Goal: Task Accomplishment & Management: Manage account settings

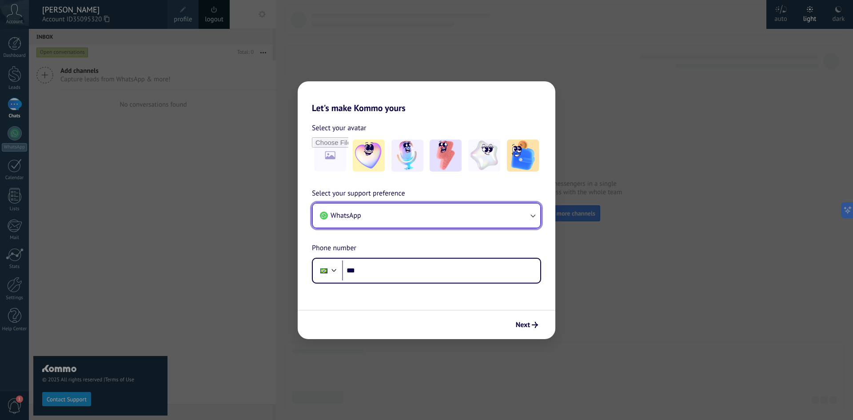
click at [478, 213] on button "WhatsApp" at bounding box center [426, 215] width 227 height 24
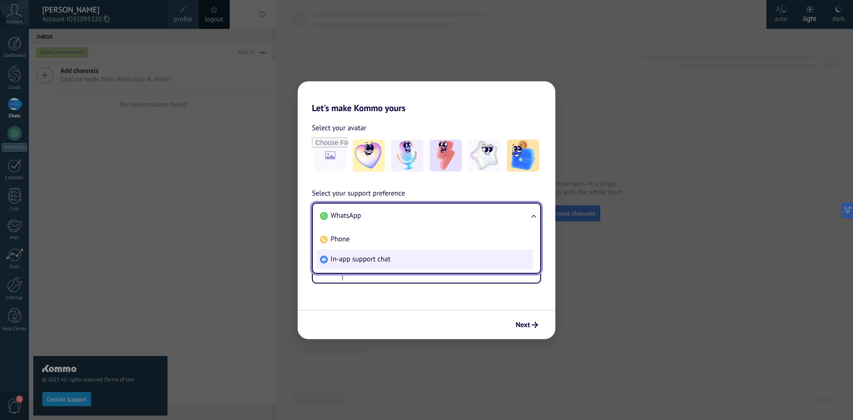
click at [454, 260] on li "In-app support chat" at bounding box center [424, 259] width 217 height 20
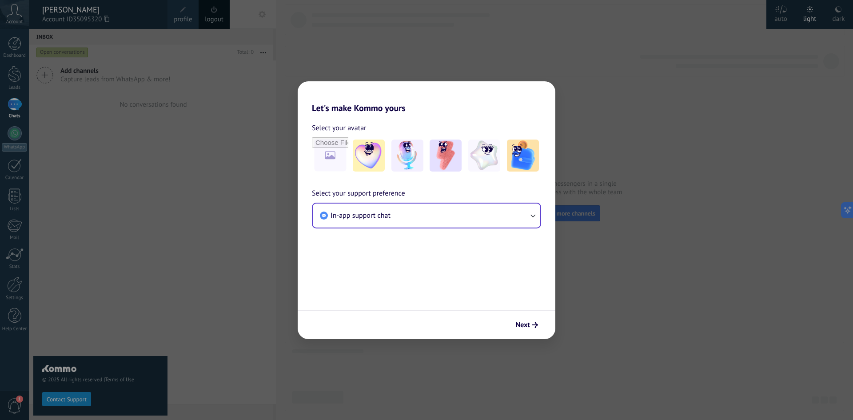
click at [531, 323] on span "Next" at bounding box center [527, 324] width 22 height 6
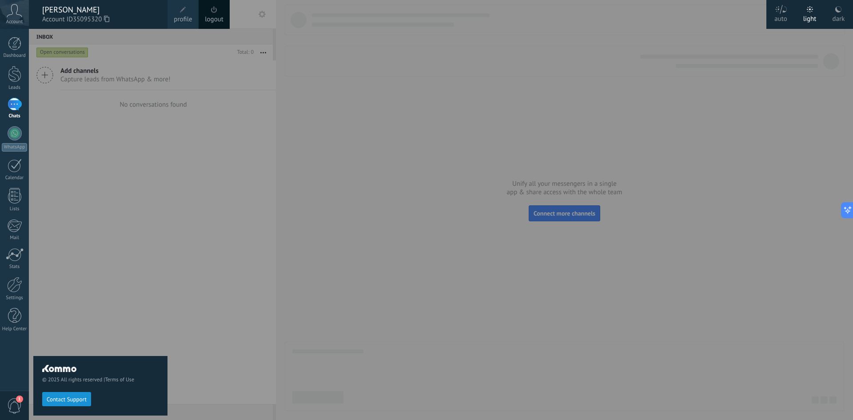
click at [368, 207] on div at bounding box center [455, 210] width 853 height 420
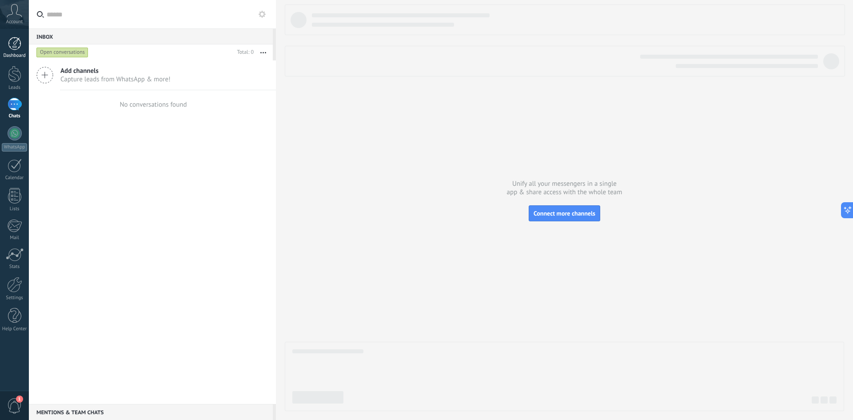
click at [18, 44] on div at bounding box center [14, 43] width 13 height 13
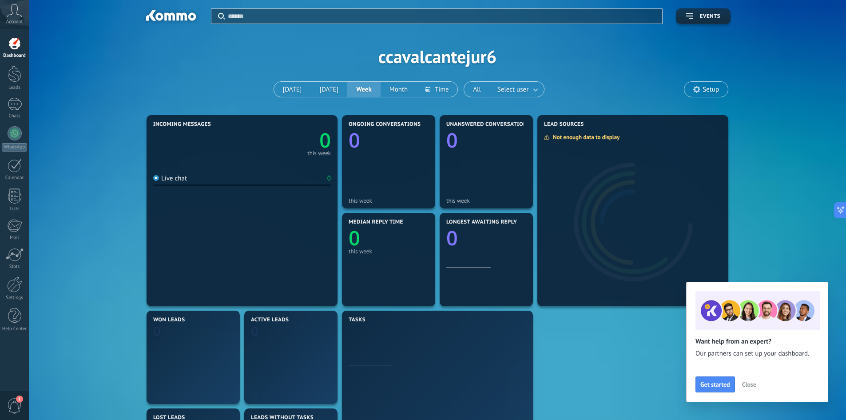
click at [12, 13] on icon at bounding box center [15, 10] width 16 height 13
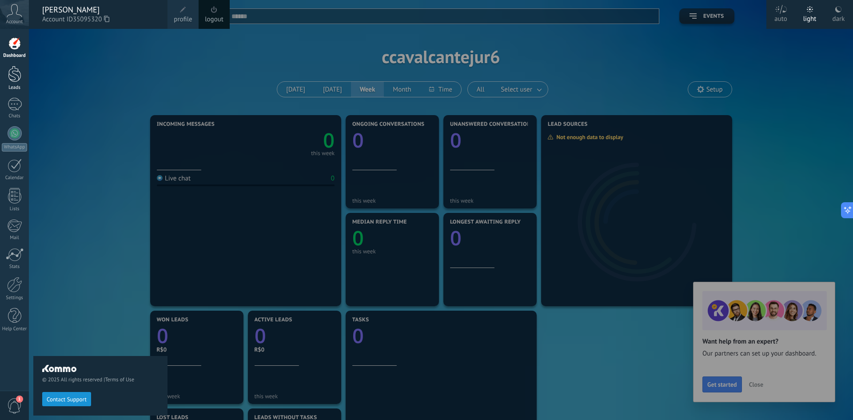
click at [16, 74] on div at bounding box center [14, 74] width 13 height 16
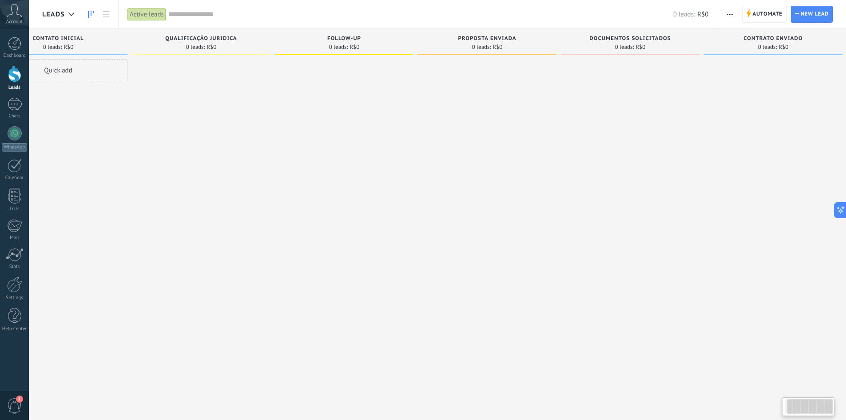
scroll to position [0, 63]
drag, startPoint x: 698, startPoint y: 198, endPoint x: 630, endPoint y: 206, distance: 69.3
click at [630, 206] on div at bounding box center [620, 211] width 139 height 304
drag, startPoint x: 507, startPoint y: 187, endPoint x: 486, endPoint y: 187, distance: 20.9
click at [486, 187] on div at bounding box center [477, 211] width 139 height 304
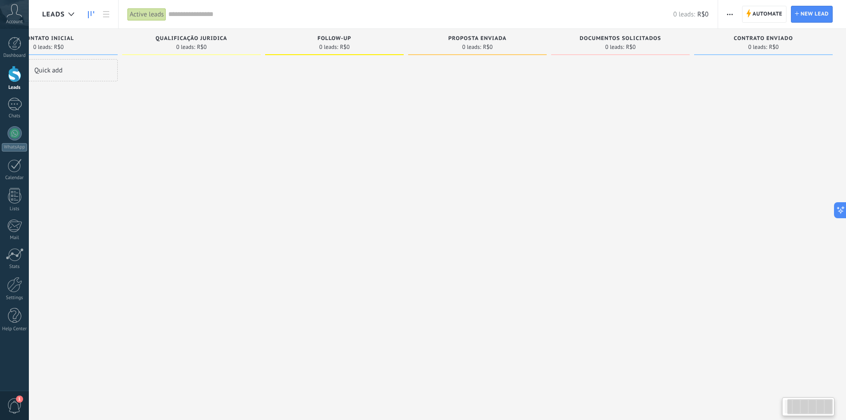
drag, startPoint x: 457, startPoint y: 187, endPoint x: 430, endPoint y: 198, distance: 29.4
click at [430, 198] on div at bounding box center [477, 211] width 139 height 304
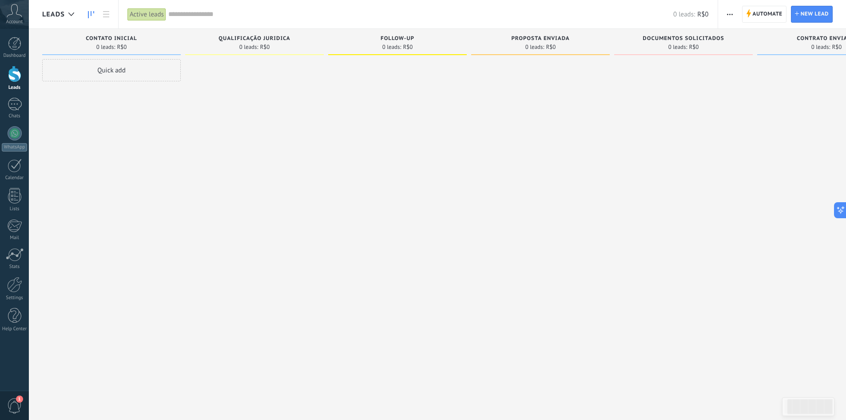
drag, startPoint x: 179, startPoint y: 135, endPoint x: 350, endPoint y: 167, distance: 174.2
click at [343, 166] on div "Incoming leads Requests: 0 0 0 0 0 0 0 0 0 CONTATO INICIAL 0 leads: R$0 Quick a…" at bounding box center [475, 196] width 867 height 334
click at [21, 13] on icon at bounding box center [15, 10] width 16 height 13
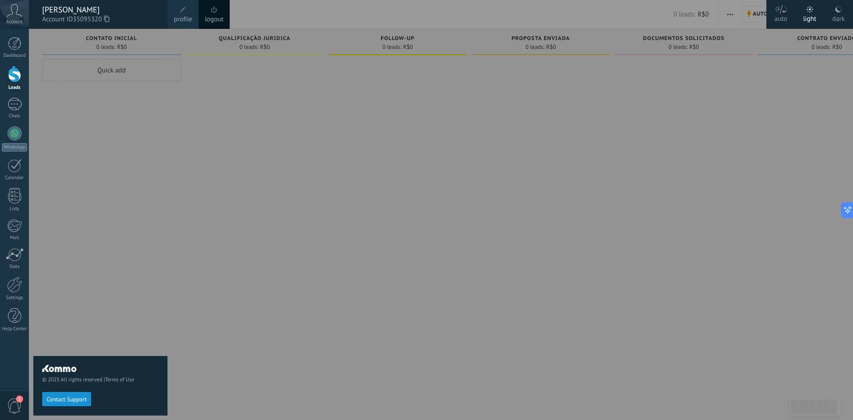
click at [836, 12] on icon at bounding box center [837, 9] width 7 height 7
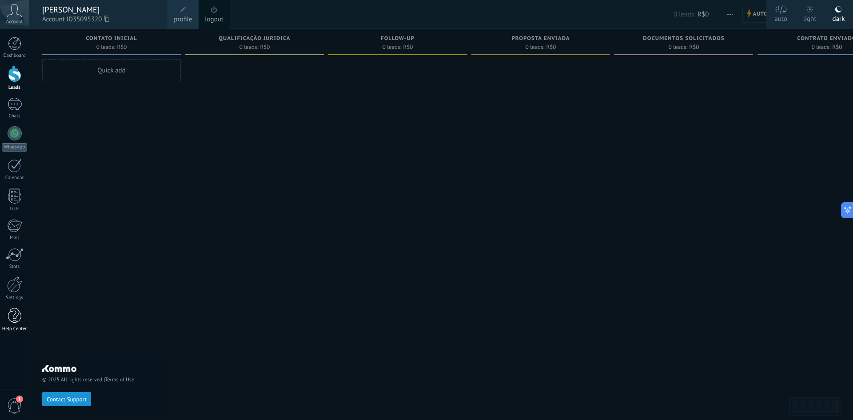
click at [9, 318] on div at bounding box center [14, 316] width 13 height 16
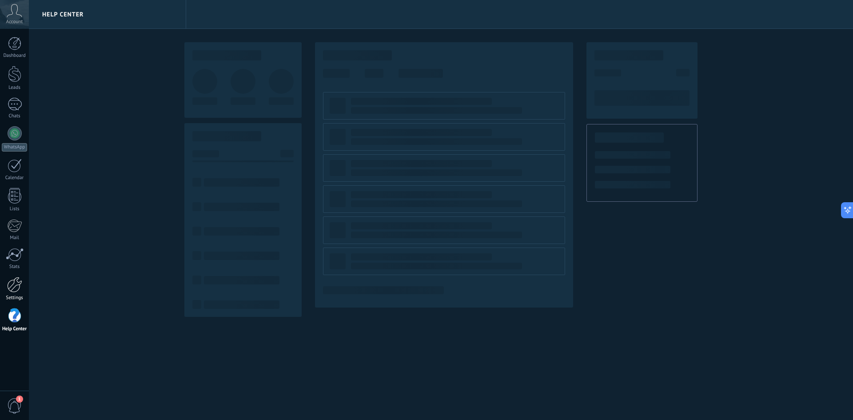
click at [16, 297] on div "Settings" at bounding box center [15, 298] width 26 height 6
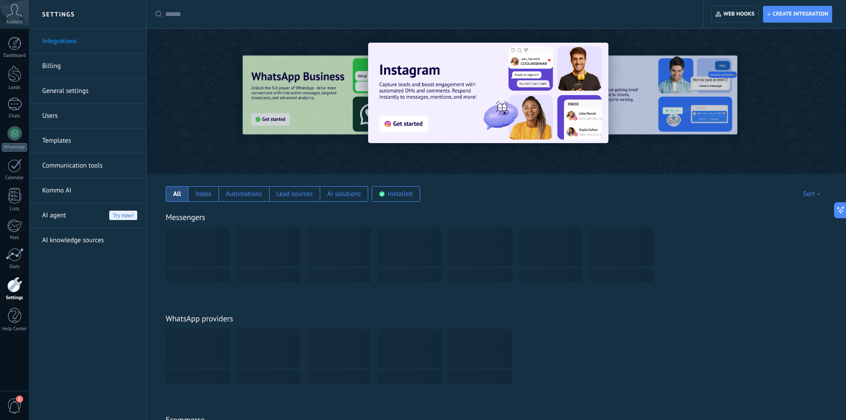
click at [65, 63] on link "Billing" at bounding box center [89, 66] width 95 height 25
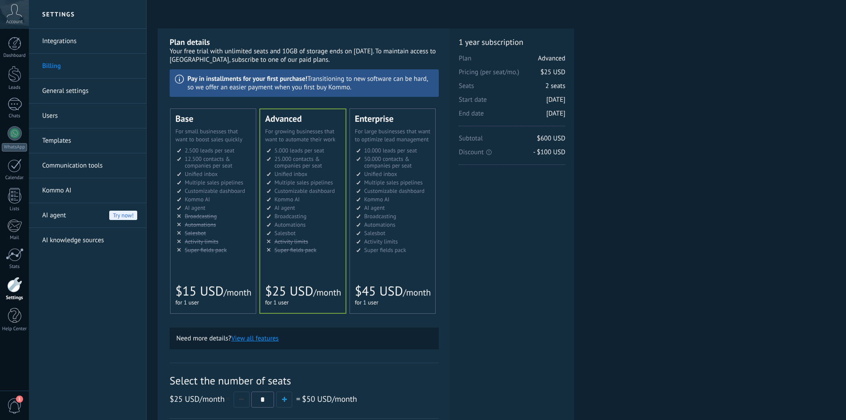
click at [64, 98] on link "General settings" at bounding box center [89, 91] width 95 height 25
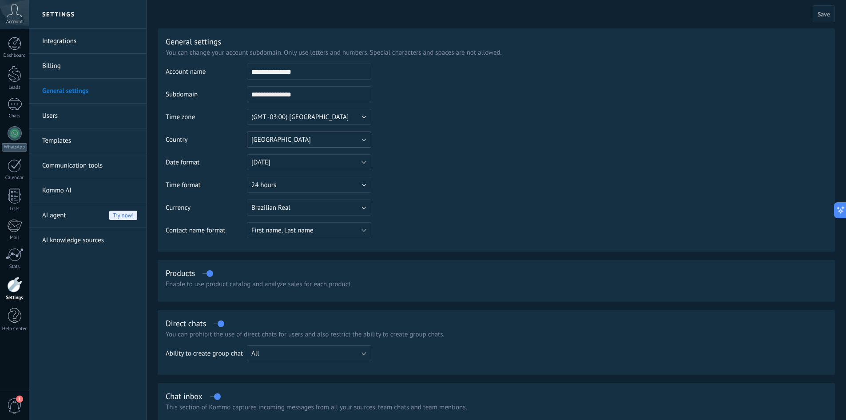
click at [345, 144] on button "[GEOGRAPHIC_DATA]" at bounding box center [309, 139] width 124 height 16
click at [323, 182] on li "[GEOGRAPHIC_DATA]" at bounding box center [306, 177] width 129 height 15
click at [337, 165] on button "[DATE]" at bounding box center [309, 162] width 124 height 16
click at [337, 165] on span "[DATE]" at bounding box center [305, 162] width 127 height 8
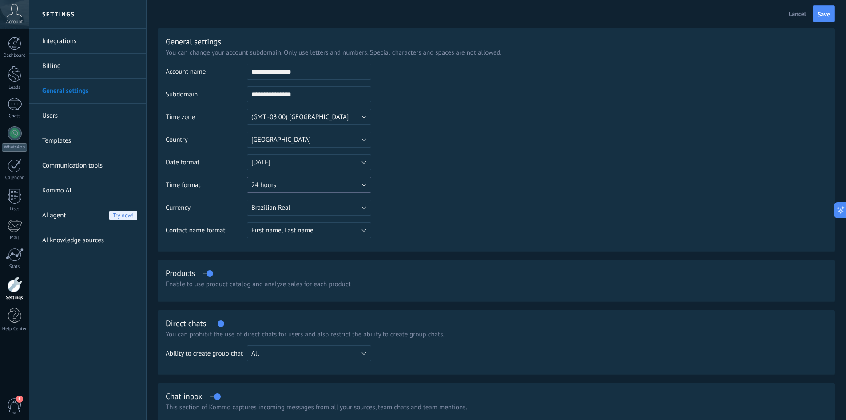
click at [334, 182] on button "24 hours" at bounding box center [309, 185] width 124 height 16
click at [334, 182] on span "24 hours" at bounding box center [305, 185] width 127 height 8
click at [336, 210] on button "Brazilian Real" at bounding box center [309, 207] width 124 height 16
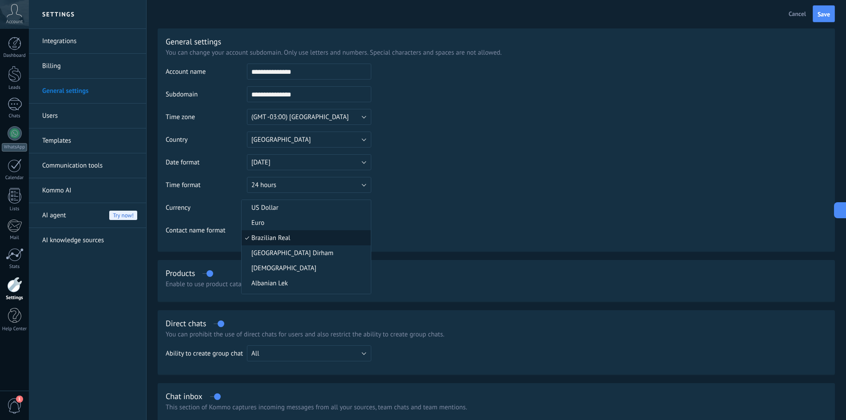
click at [325, 238] on span "Brazilian Real" at bounding box center [305, 238] width 127 height 8
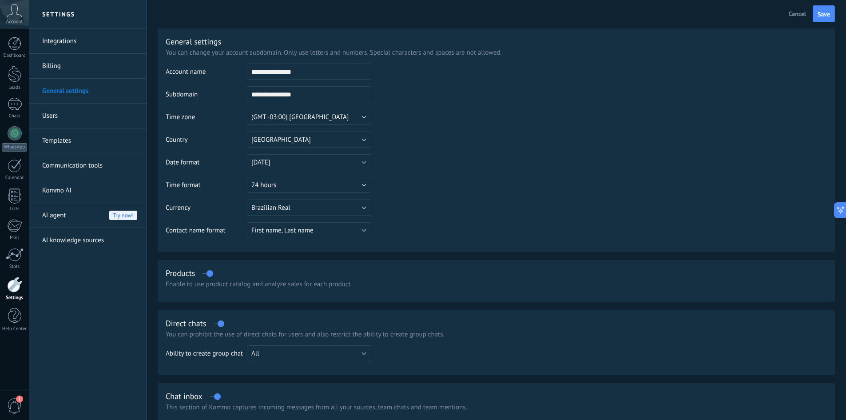
click at [78, 166] on link "Communication tools" at bounding box center [89, 165] width 95 height 25
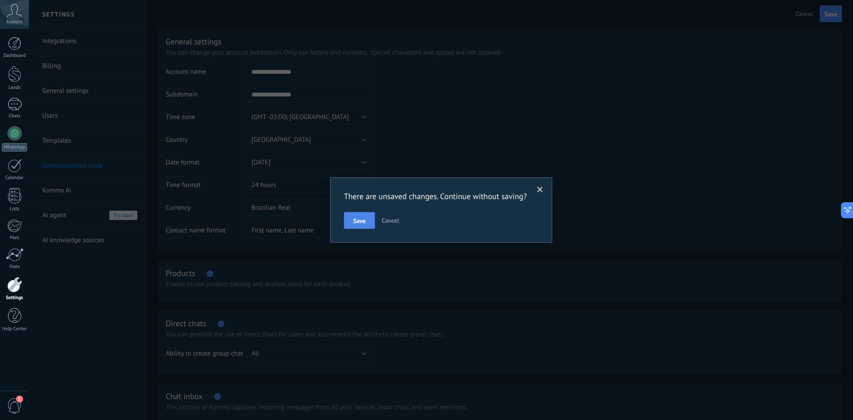
click at [365, 222] on button "Save" at bounding box center [359, 220] width 31 height 17
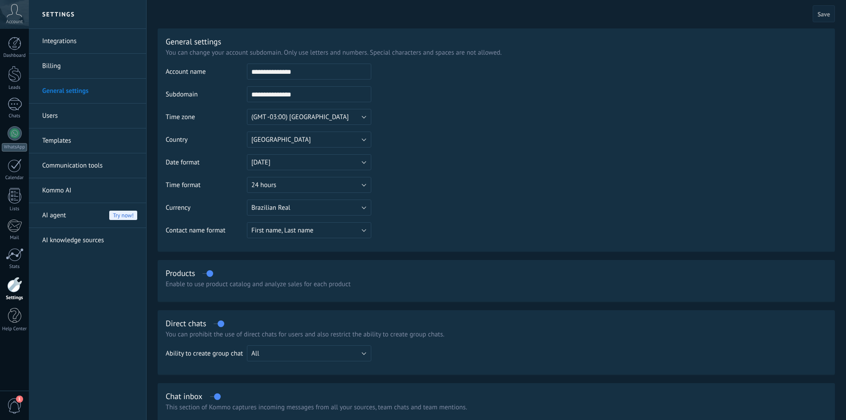
click at [306, 93] on input "**********" at bounding box center [309, 94] width 124 height 16
click at [346, 120] on button "(GMT -03:00) [GEOGRAPHIC_DATA]" at bounding box center [309, 117] width 124 height 16
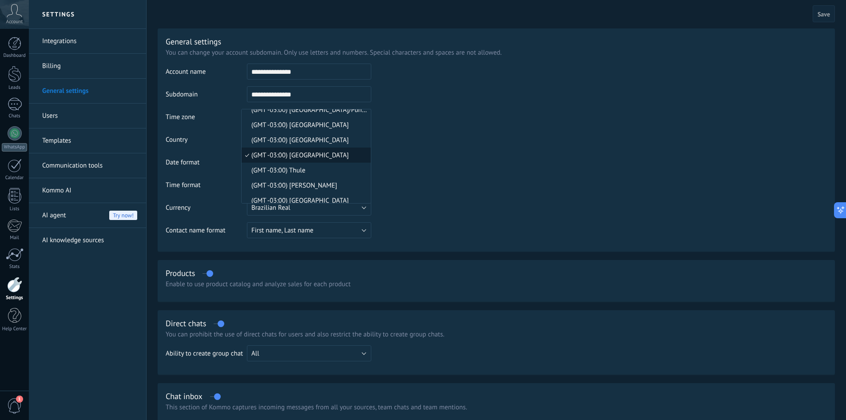
click at [448, 118] on td at bounding box center [599, 108] width 456 height 91
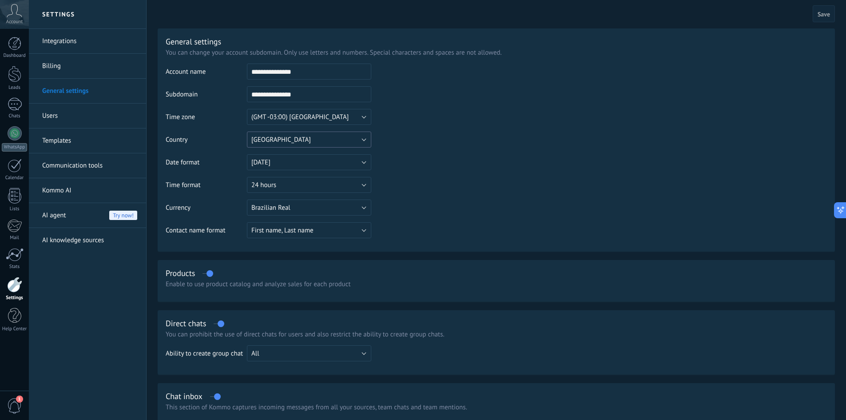
click at [346, 138] on button "[GEOGRAPHIC_DATA]" at bounding box center [309, 139] width 124 height 16
click at [445, 136] on td at bounding box center [599, 108] width 456 height 91
drag, startPoint x: 349, startPoint y: 169, endPoint x: 360, endPoint y: 167, distance: 11.2
click at [349, 169] on button "[DATE]" at bounding box center [309, 162] width 124 height 16
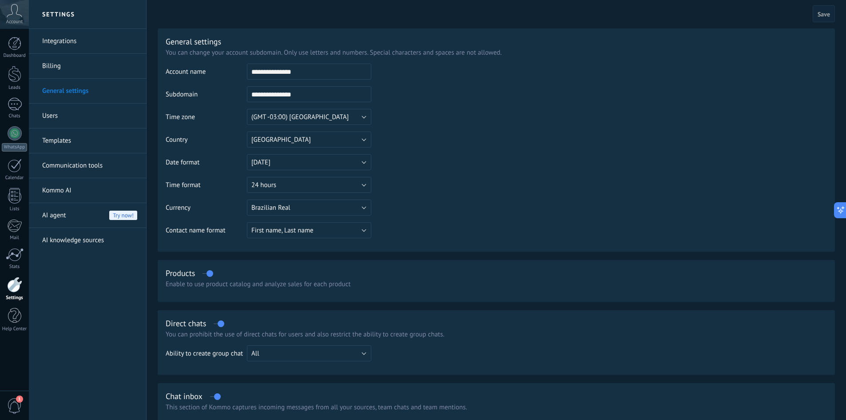
click at [459, 163] on table "**********" at bounding box center [496, 153] width 661 height 181
click at [9, 14] on icon at bounding box center [15, 10] width 16 height 13
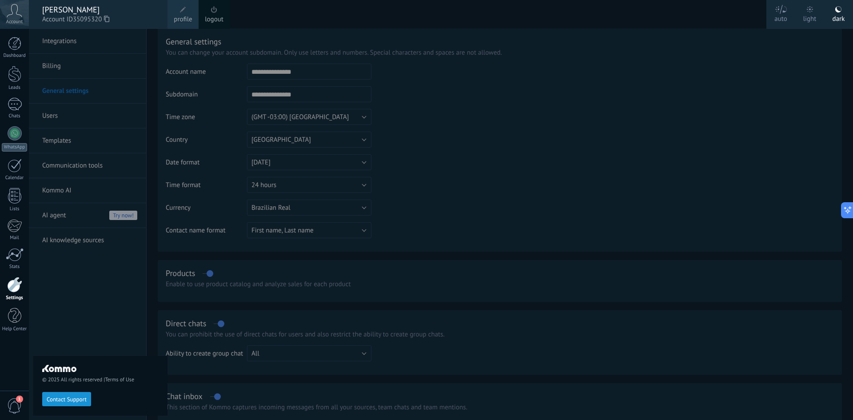
click at [187, 16] on span "profile" at bounding box center [183, 20] width 18 height 10
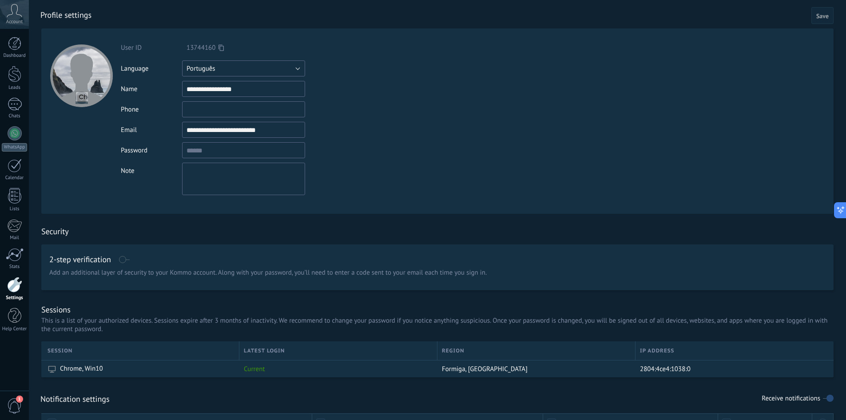
click at [266, 68] on button "Português" at bounding box center [243, 68] width 123 height 16
click at [234, 114] on span "Português" at bounding box center [239, 114] width 125 height 8
click at [433, 106] on form "ID do usuário 13744160 Entrar via Idioma Русский" at bounding box center [437, 120] width 792 height 185
click at [7, 49] on link "Painel" at bounding box center [14, 48] width 29 height 22
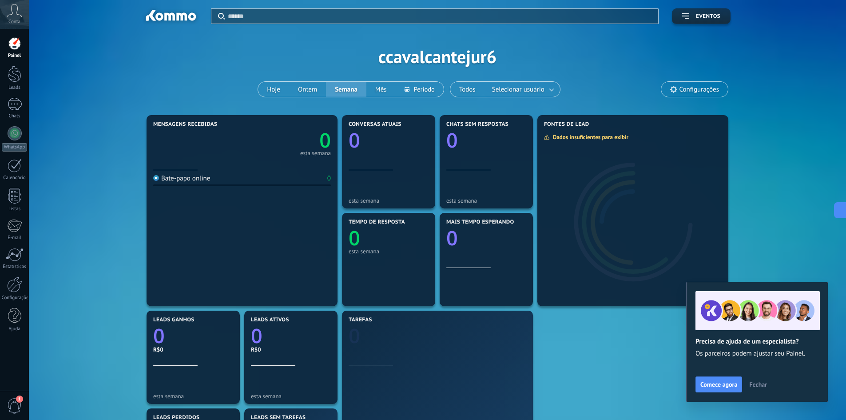
click at [12, 65] on div "Painel Leads Chats WhatsApp Clientes" at bounding box center [14, 189] width 29 height 304
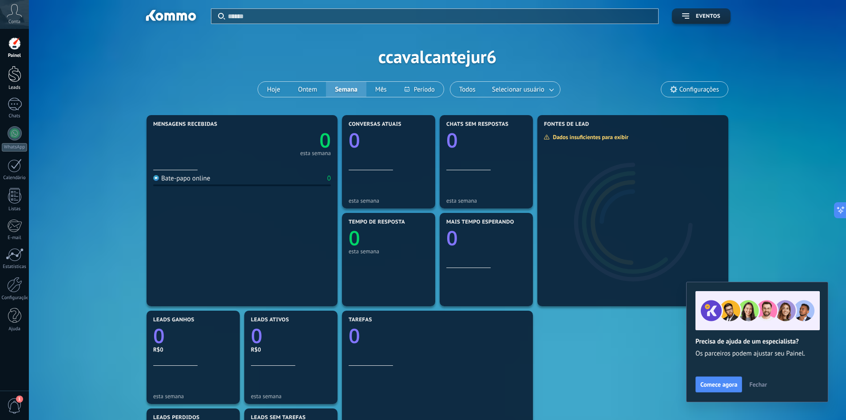
click at [14, 76] on div at bounding box center [14, 74] width 13 height 16
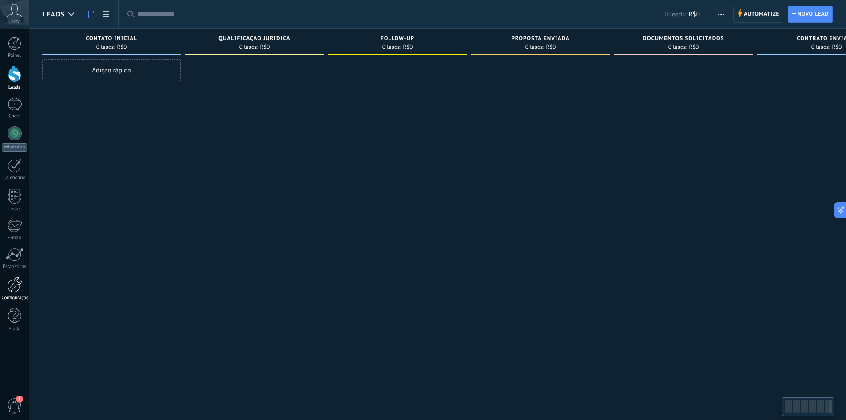
click at [19, 290] on div at bounding box center [14, 285] width 15 height 16
